Goal: Transaction & Acquisition: Purchase product/service

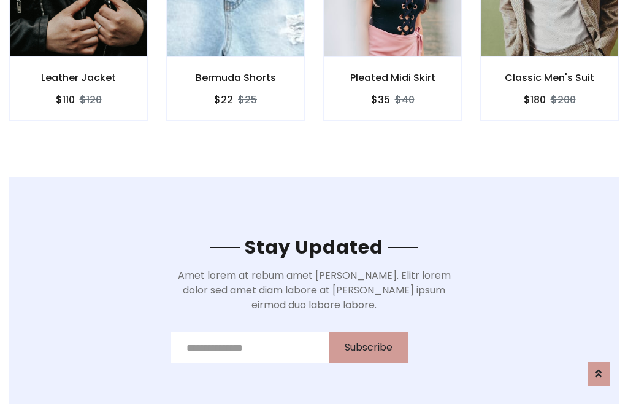
scroll to position [1848, 0]
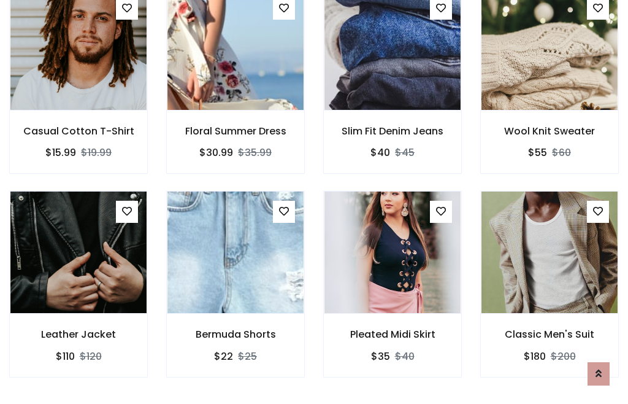
click at [314, 201] on div "Pleated Midi Skirt $35 $40" at bounding box center [392, 292] width 157 height 203
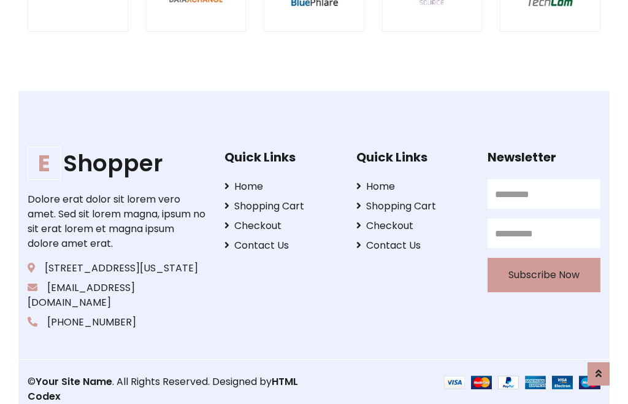
scroll to position [2336, 0]
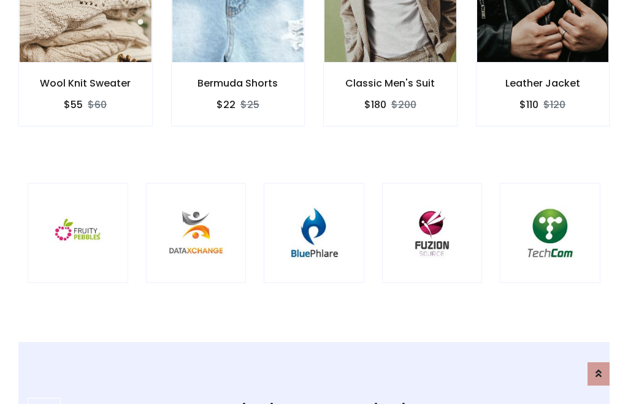
click at [314, 202] on img at bounding box center [314, 233] width 70 height 70
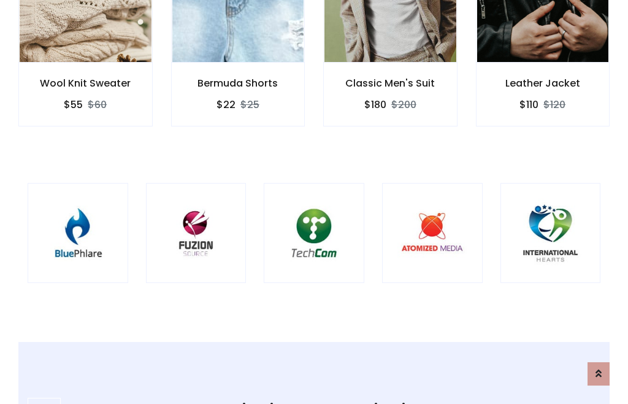
click at [314, 202] on img at bounding box center [314, 233] width 70 height 70
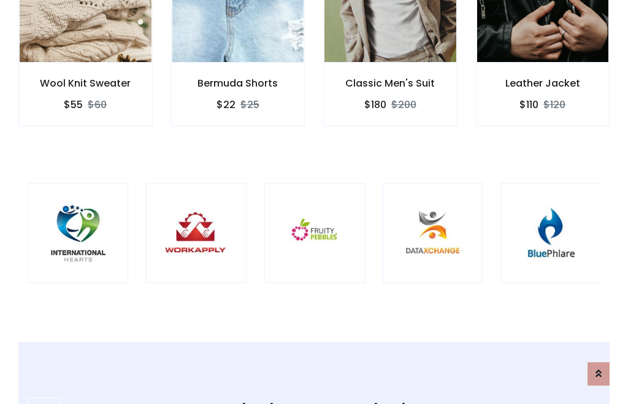
click at [314, 202] on img at bounding box center [315, 233] width 70 height 70
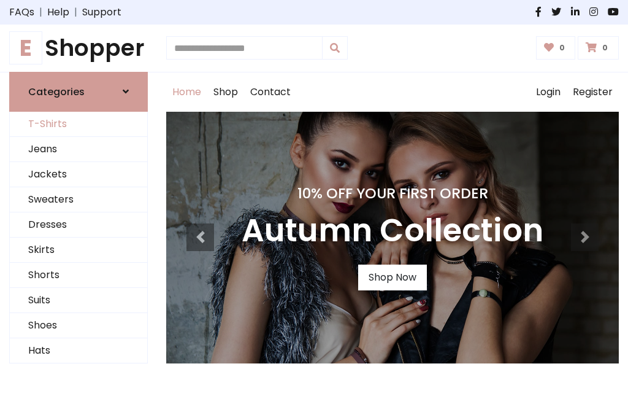
click at [79, 124] on link "T-Shirts" at bounding box center [78, 124] width 137 height 25
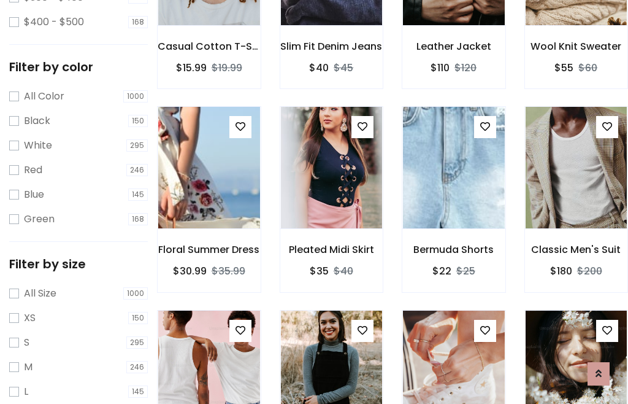
scroll to position [63, 0]
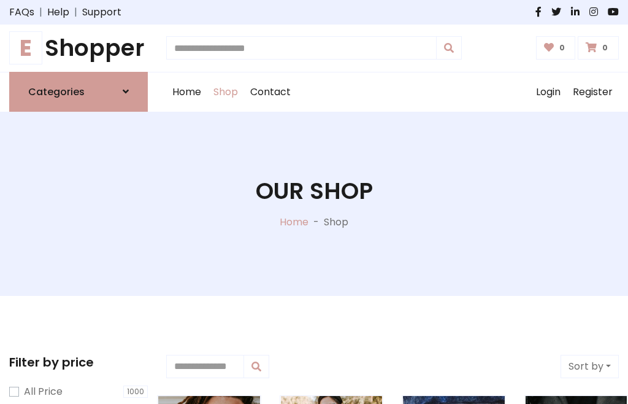
click at [79, 48] on h1 "E Shopper" at bounding box center [78, 48] width 139 height 28
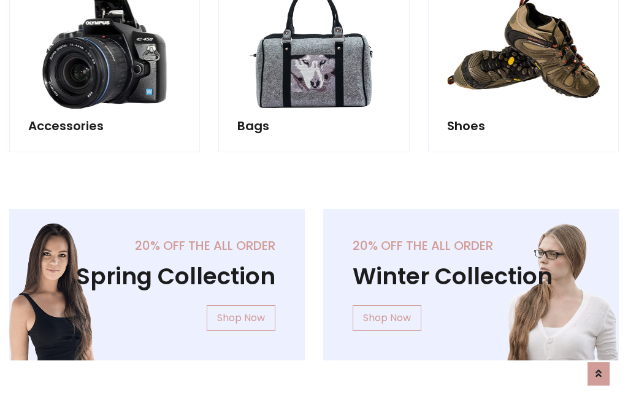
scroll to position [1192, 0]
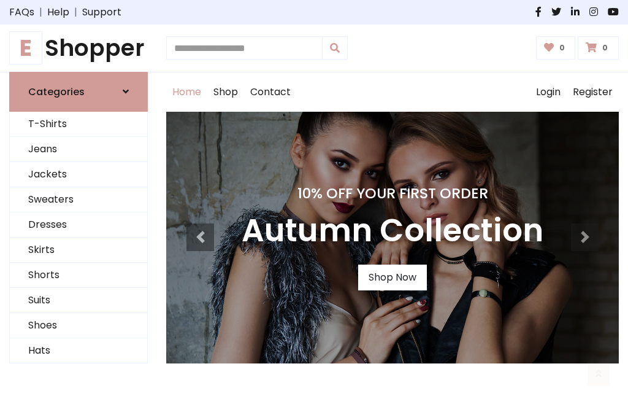
scroll to position [402, 0]
